Goal: Transaction & Acquisition: Book appointment/travel/reservation

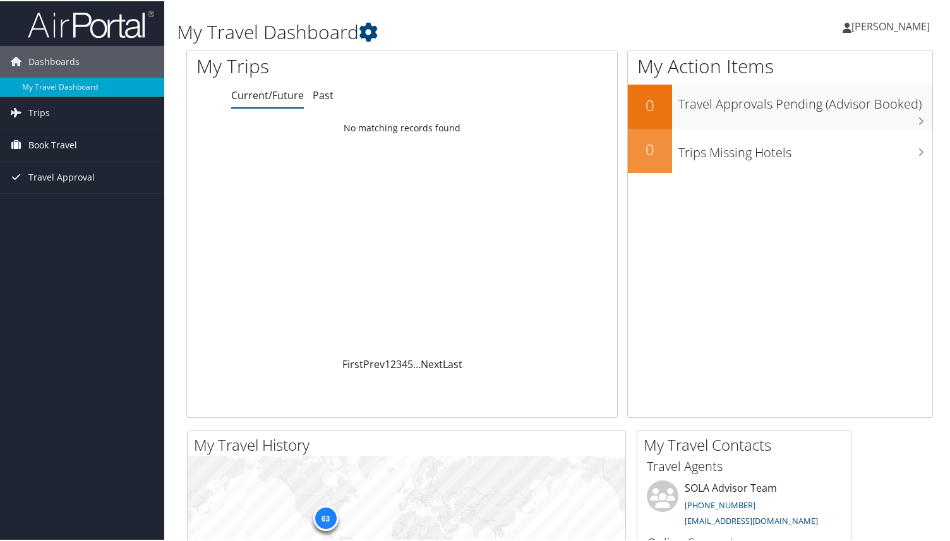
click at [38, 141] on span "Book Travel" at bounding box center [52, 144] width 49 height 32
click at [53, 184] on link "Book/Manage Online Trips" at bounding box center [82, 188] width 164 height 19
click at [57, 142] on span "Book Travel" at bounding box center [52, 144] width 49 height 32
click at [65, 186] on link "Book/Manage Online Trips" at bounding box center [82, 188] width 164 height 19
